Goal: Information Seeking & Learning: Learn about a topic

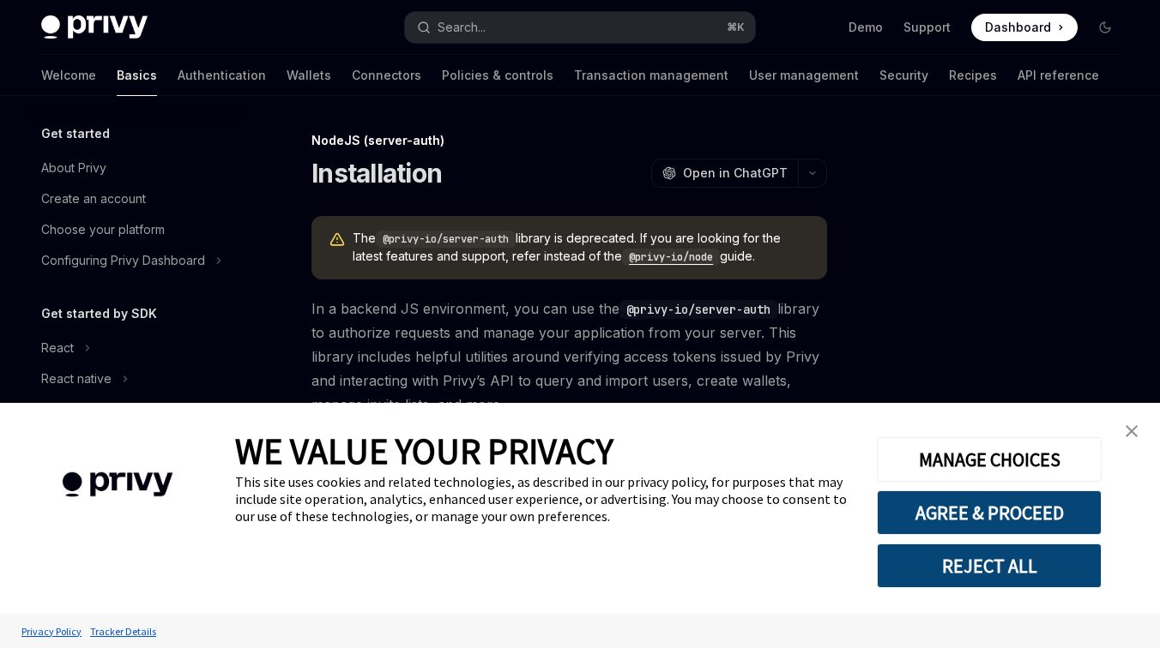
click at [1134, 429] on img "close banner" at bounding box center [1131, 431] width 12 height 12
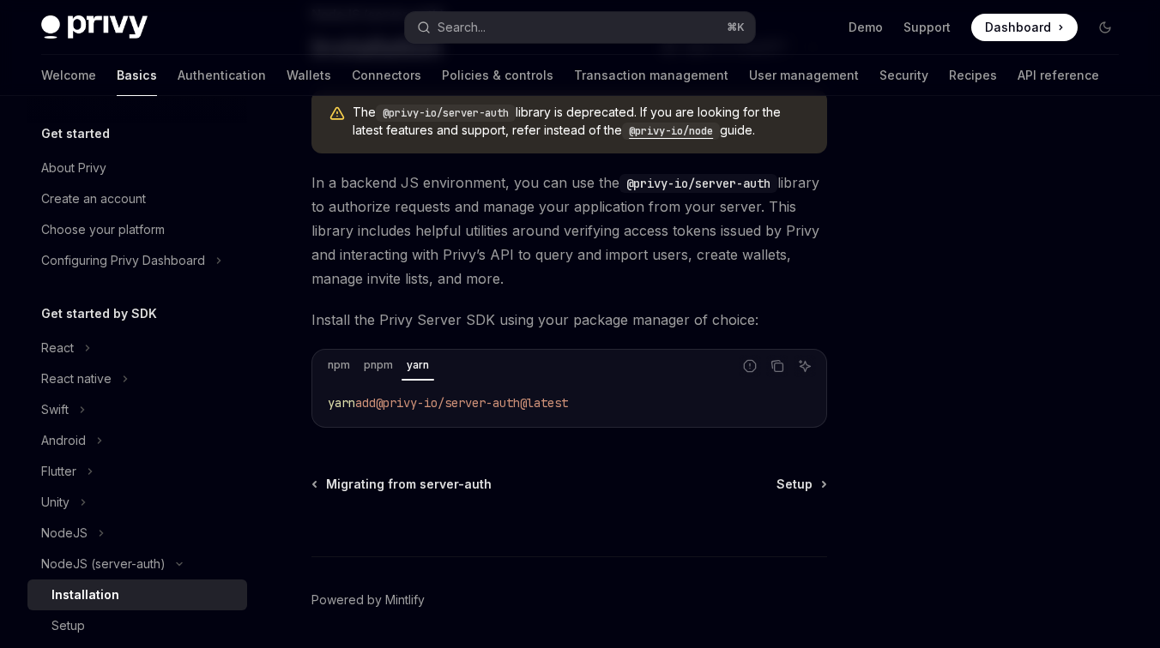
scroll to position [102, 0]
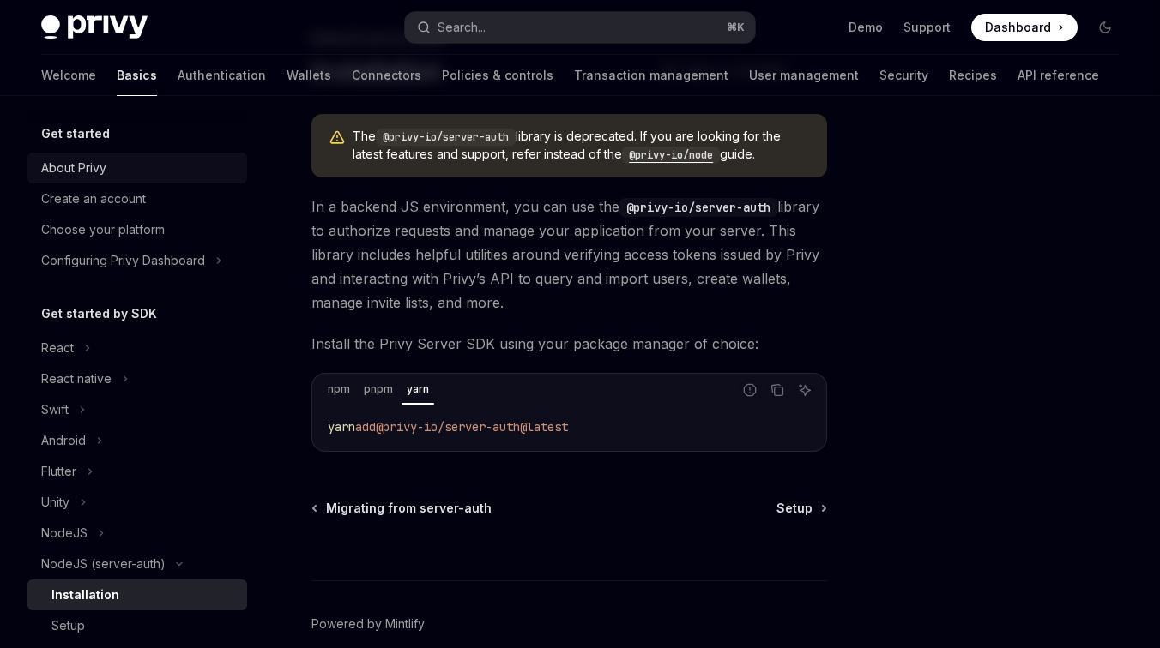
click at [71, 170] on div "About Privy" at bounding box center [73, 168] width 65 height 21
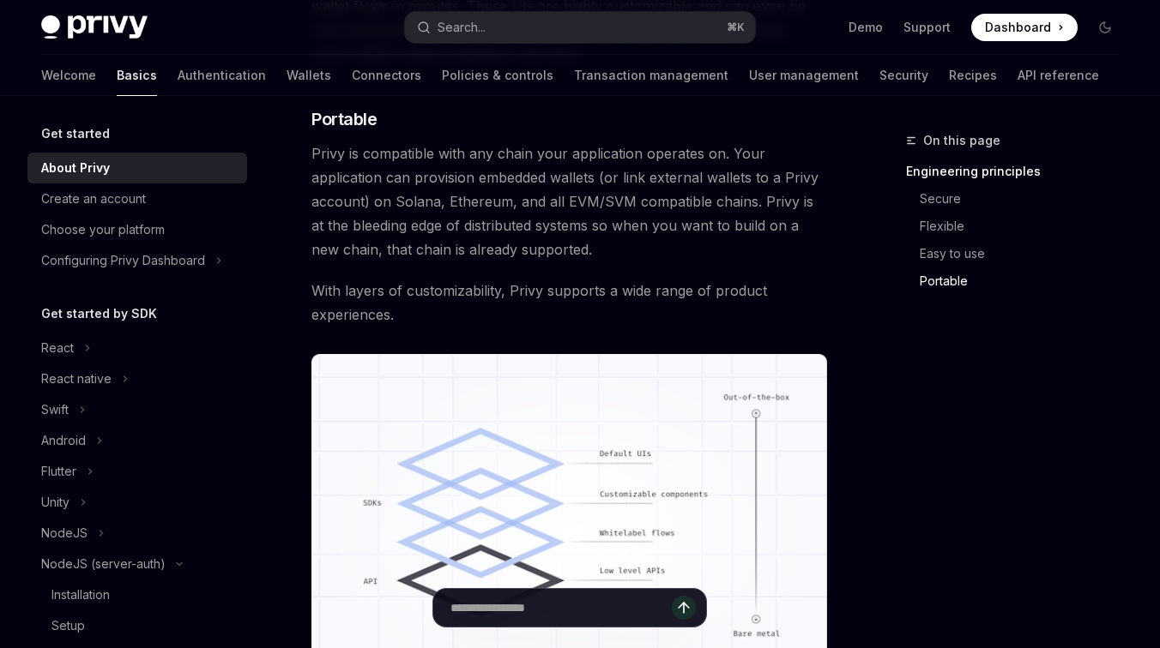
scroll to position [1688, 0]
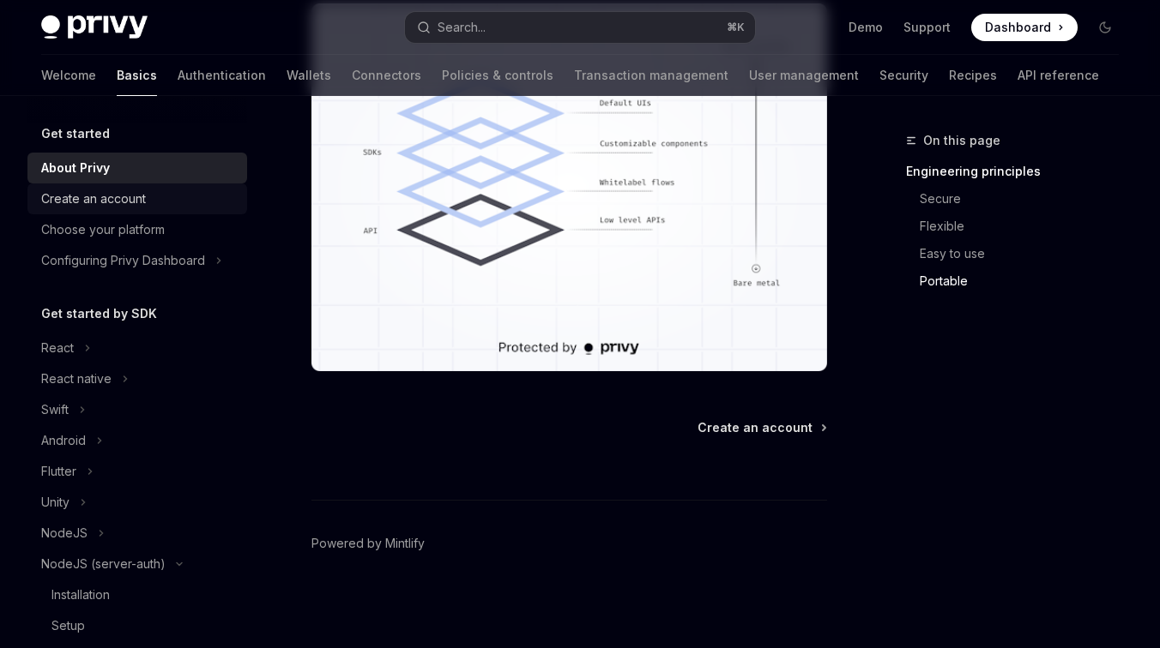
click at [142, 195] on div "Create an account" at bounding box center [93, 199] width 105 height 21
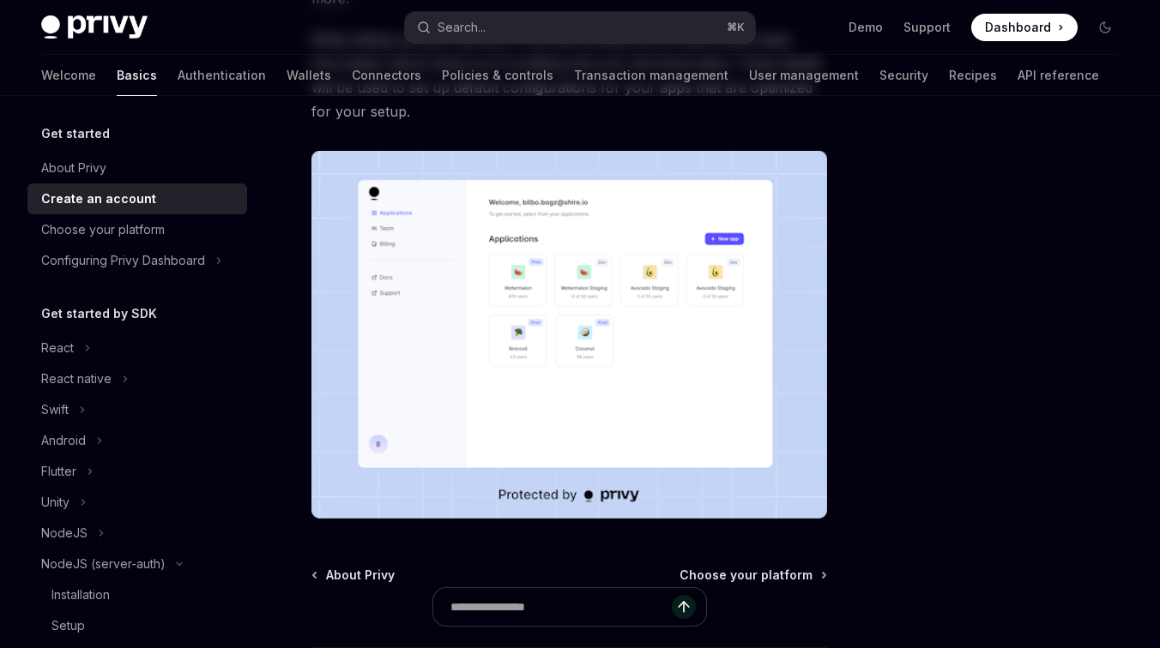
scroll to position [401, 0]
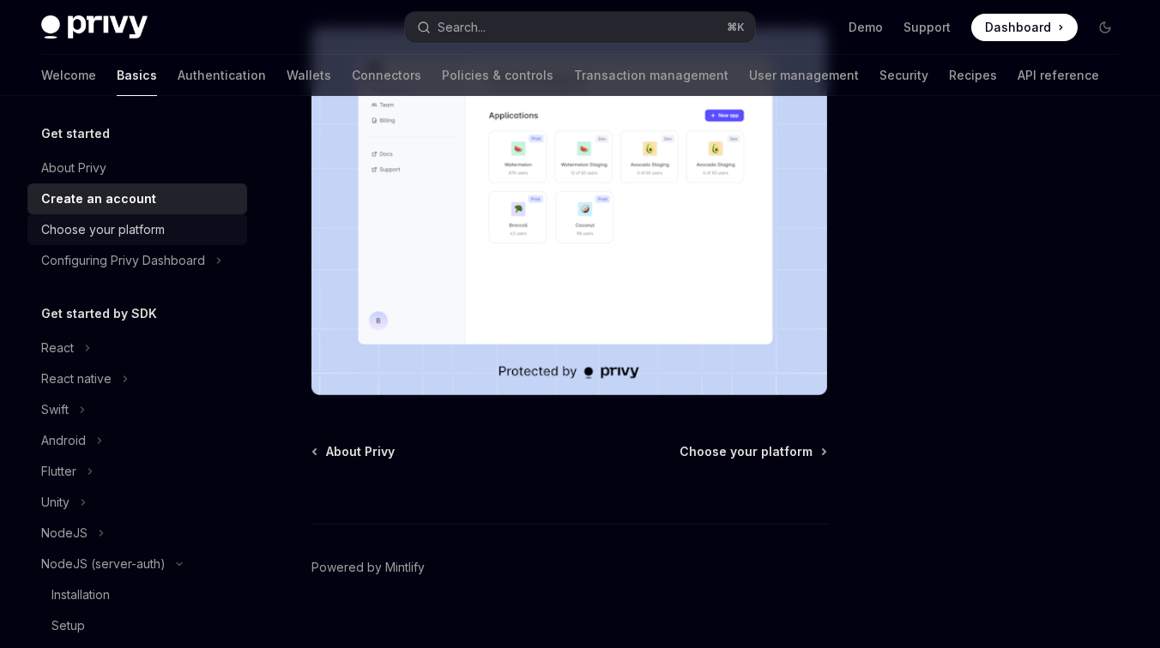
click at [159, 223] on div "Choose your platform" at bounding box center [103, 230] width 124 height 21
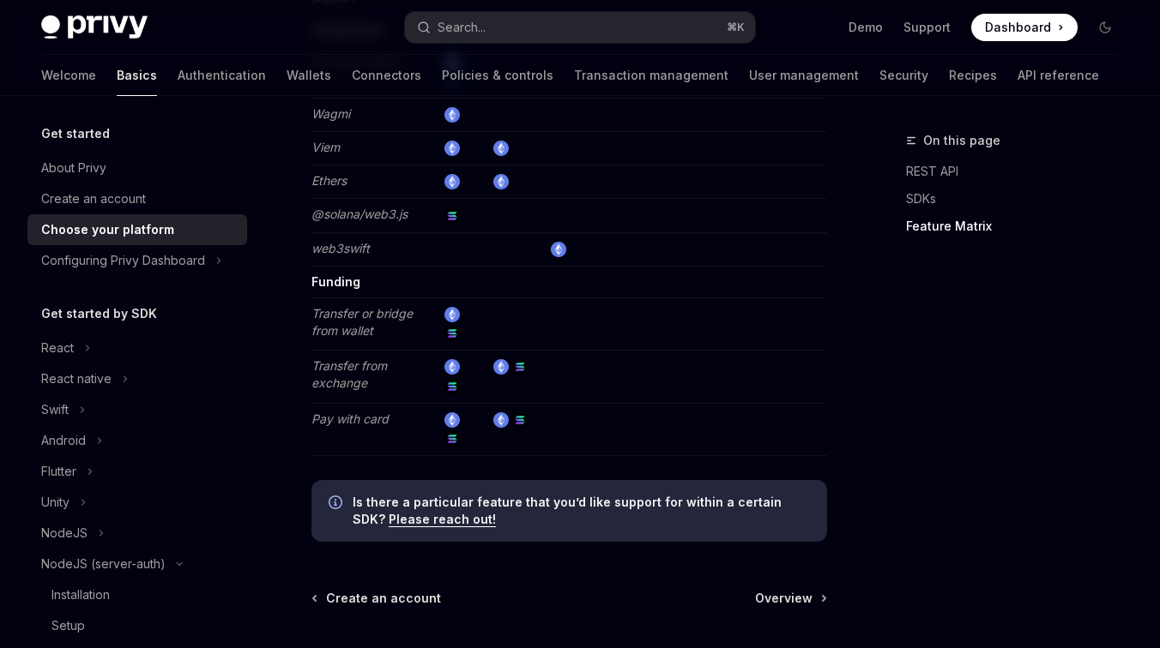
scroll to position [3569, 0]
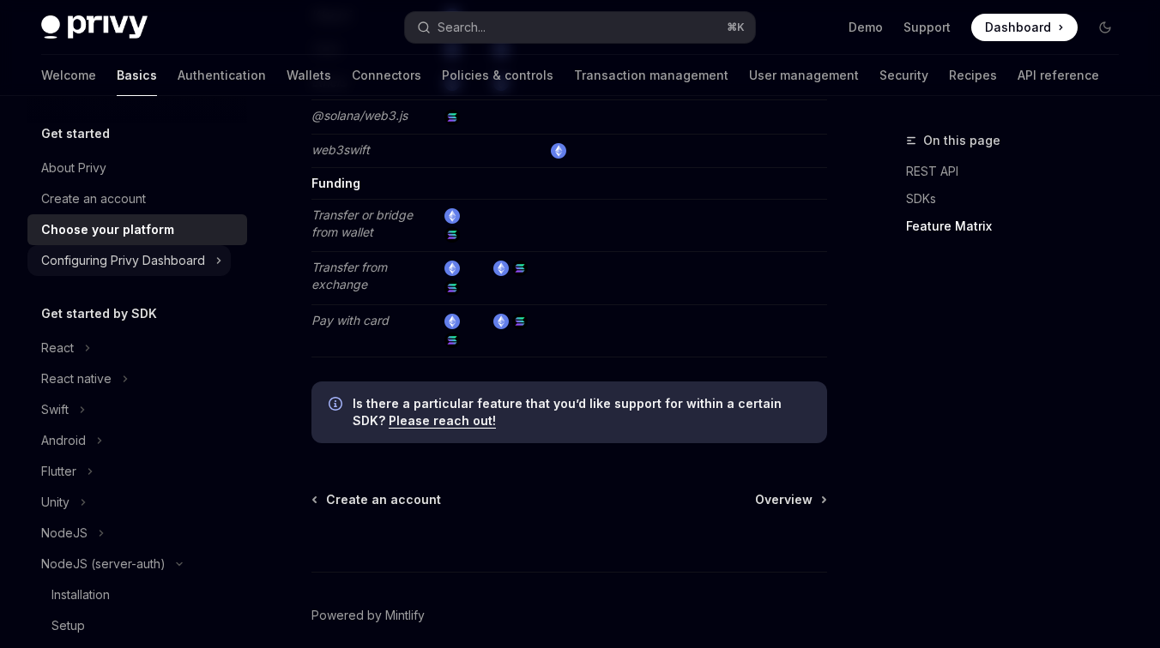
click at [158, 263] on div "Configuring Privy Dashboard" at bounding box center [123, 260] width 164 height 21
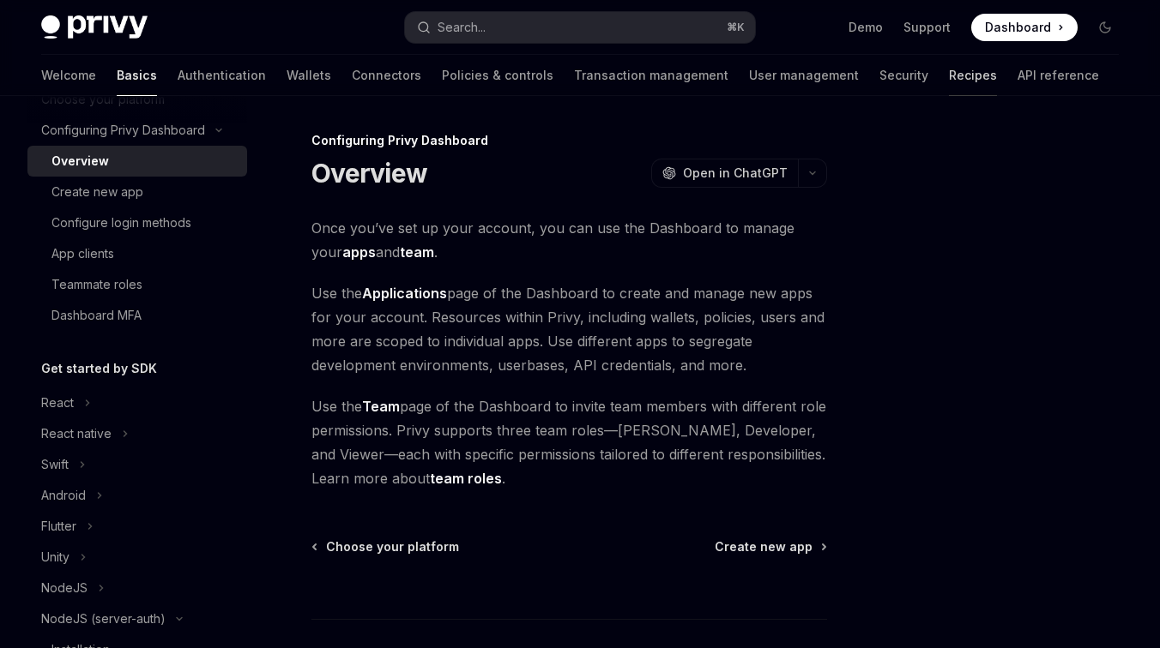
click at [949, 70] on link "Recipes" at bounding box center [973, 75] width 48 height 41
type textarea "*"
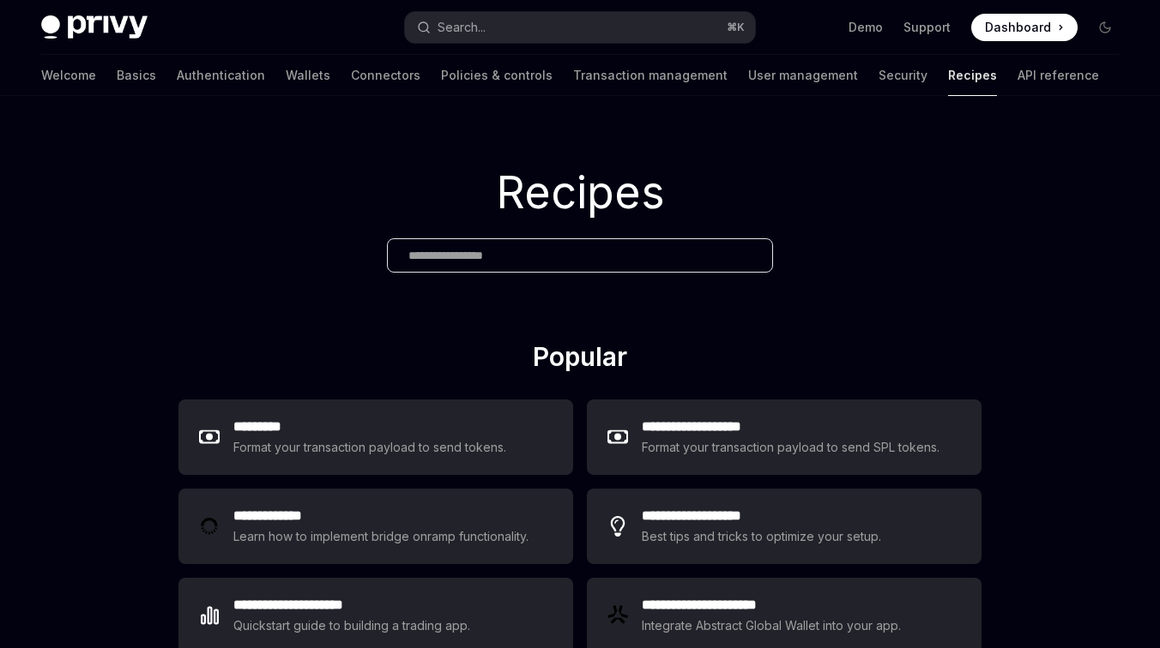
click at [826, 291] on div "Recipes" at bounding box center [580, 218] width 1160 height 245
click at [890, 190] on h1 "Recipes" at bounding box center [580, 193] width 1160 height 67
